Goal: Find specific page/section: Find specific page/section

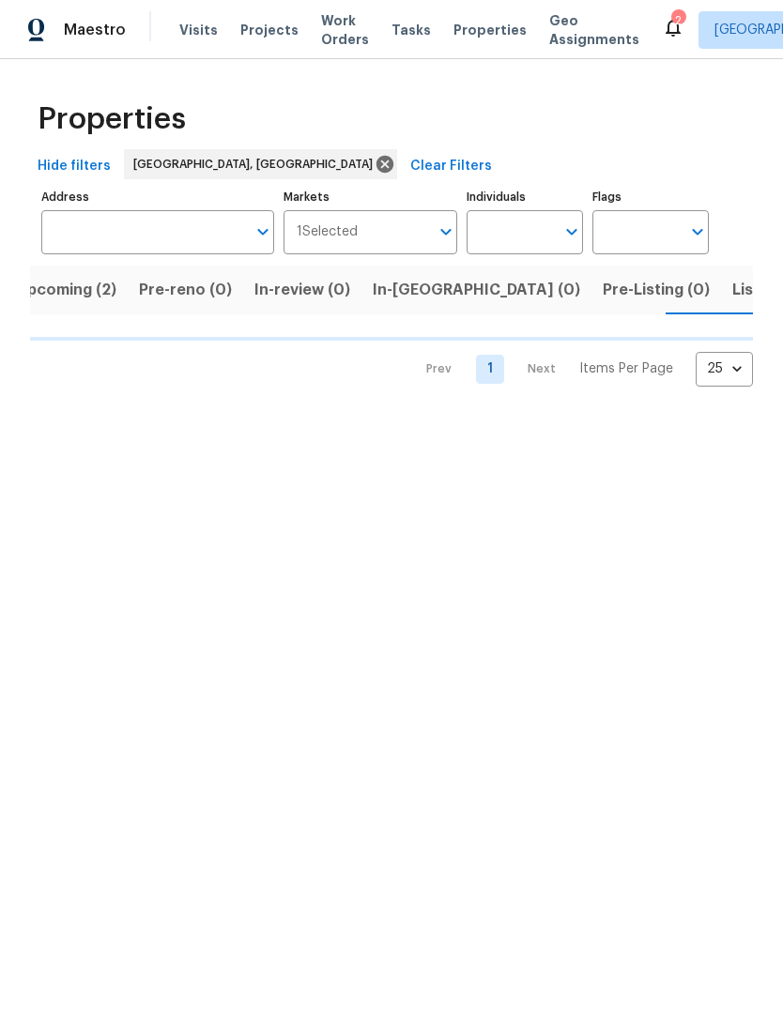
scroll to position [0, 31]
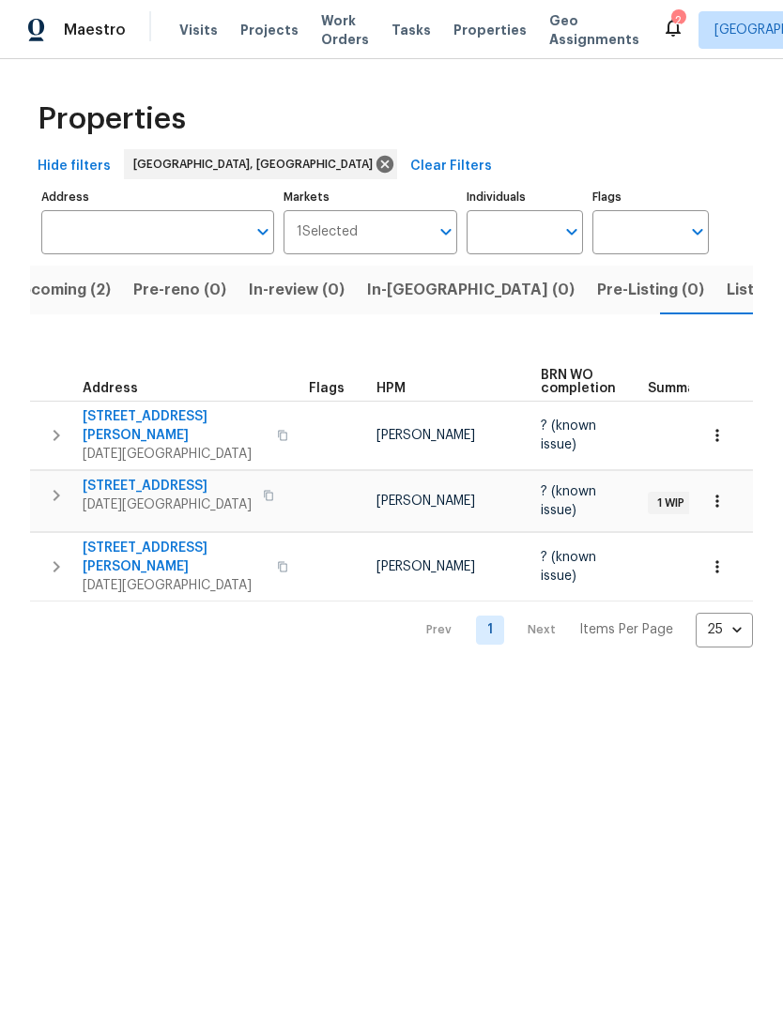
click at [125, 477] on span "[STREET_ADDRESS]" at bounding box center [167, 486] width 169 height 19
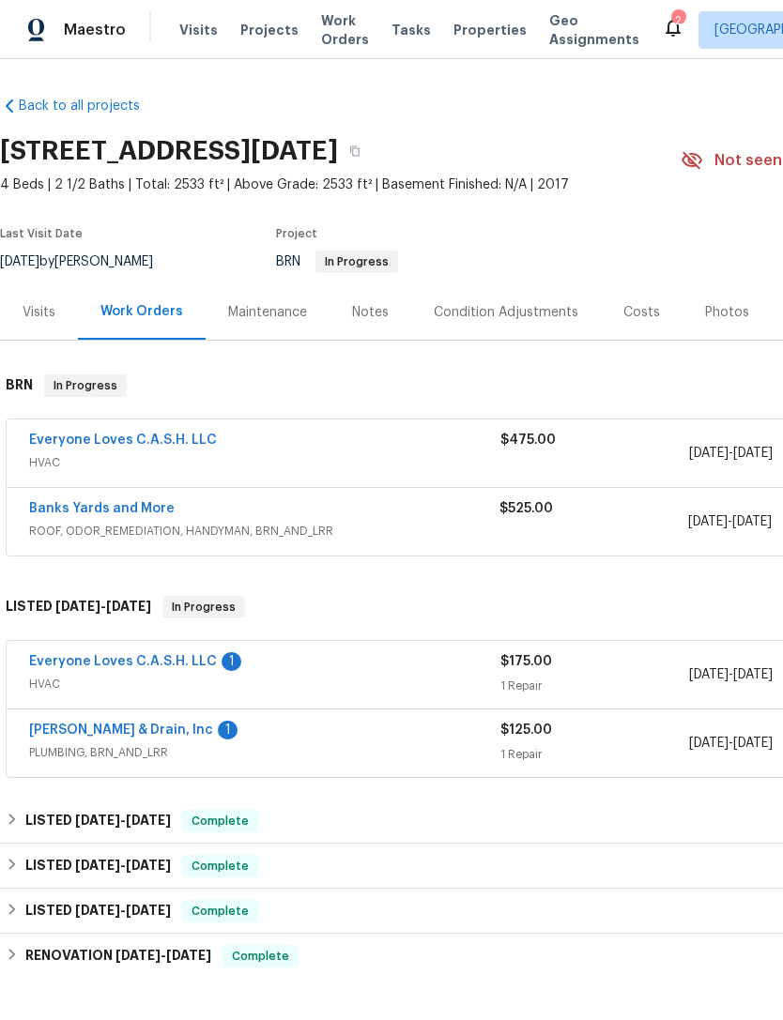
click at [100, 509] on link "Banks Yards and More" at bounding box center [102, 508] width 146 height 13
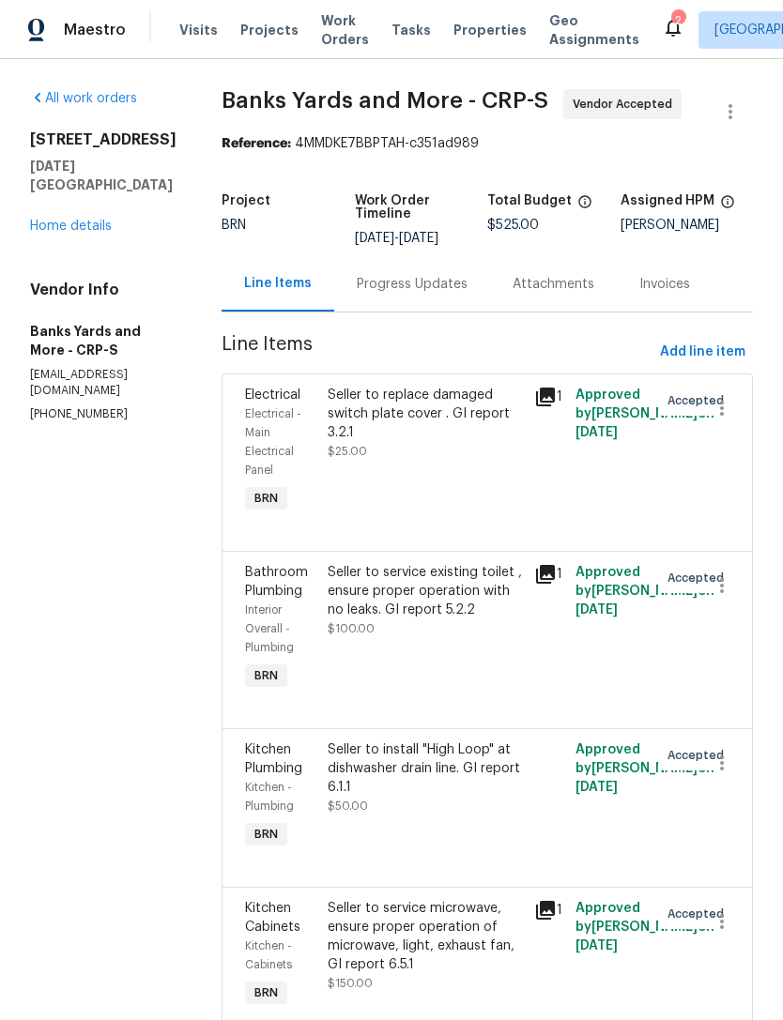
click at [563, 822] on div at bounding box center [549, 797] width 41 height 124
